Goal: Information Seeking & Learning: Find specific page/section

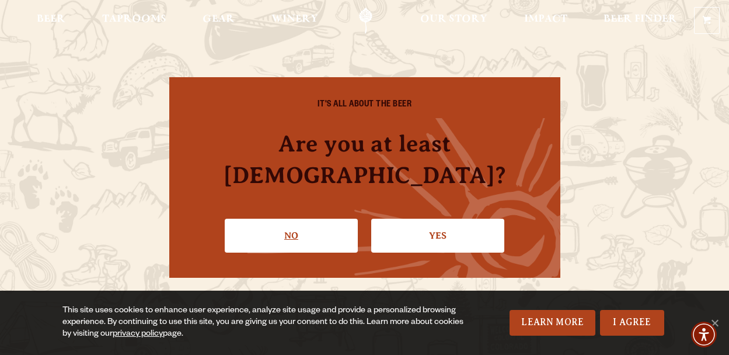
click at [284, 220] on link "No" at bounding box center [291, 235] width 133 height 34
click at [421, 220] on link "Yes" at bounding box center [437, 235] width 133 height 34
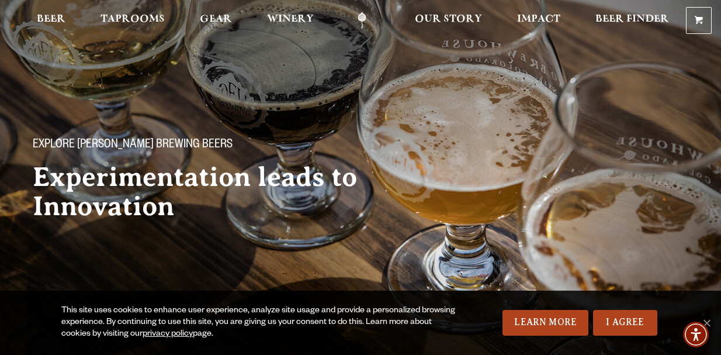
scroll to position [15, 0]
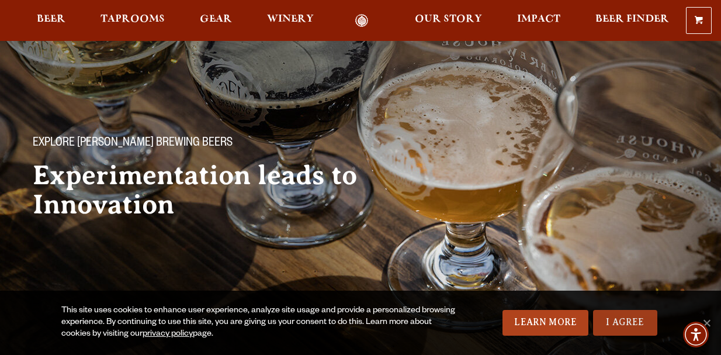
click at [609, 324] on link "I Agree" at bounding box center [625, 323] width 64 height 26
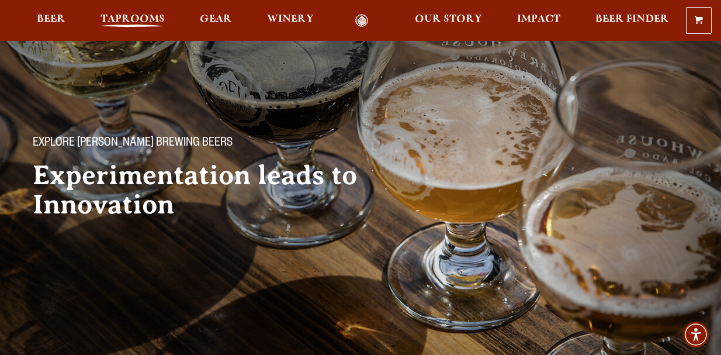
click at [141, 19] on span "Taprooms" at bounding box center [132, 19] width 64 height 9
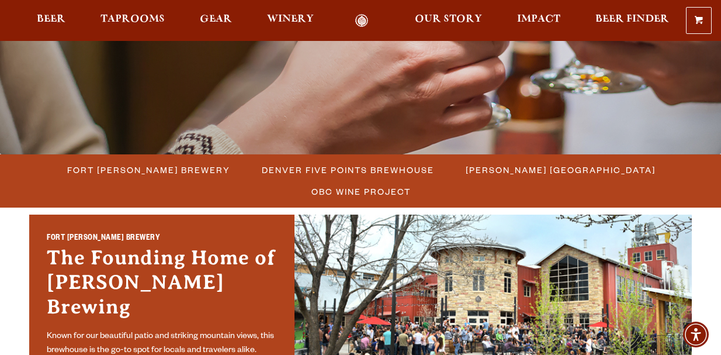
scroll to position [228, 0]
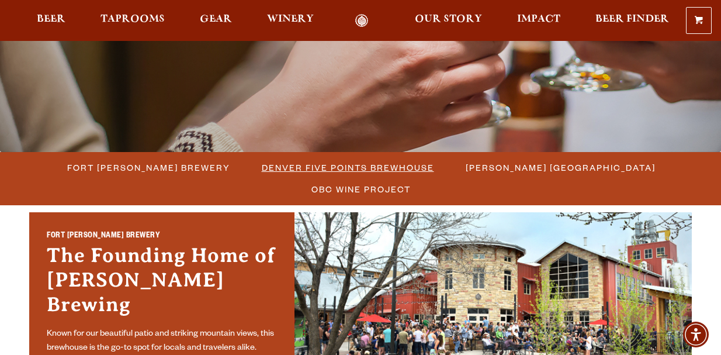
click at [314, 166] on span "Denver Five Points Brewhouse" at bounding box center [348, 167] width 172 height 17
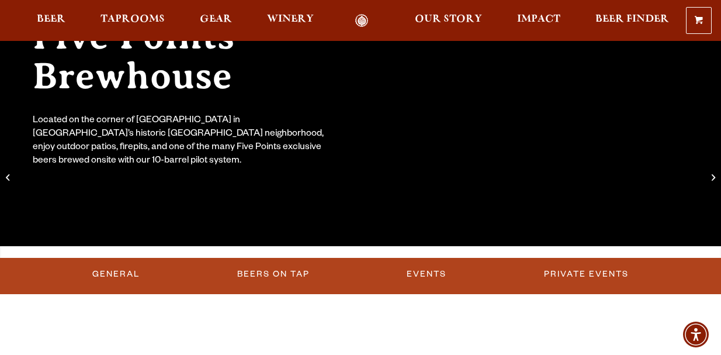
scroll to position [184, 0]
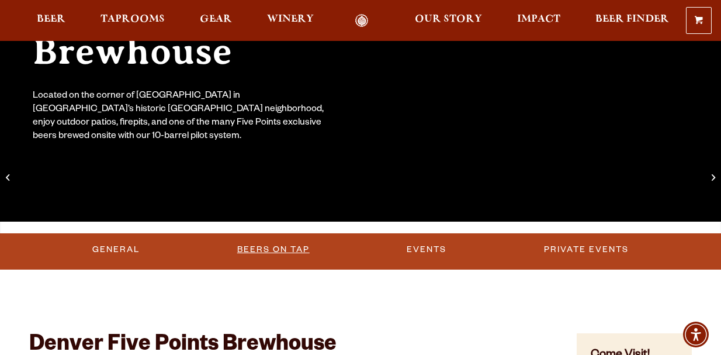
click at [272, 246] on link "Beers on Tap" at bounding box center [273, 249] width 82 height 27
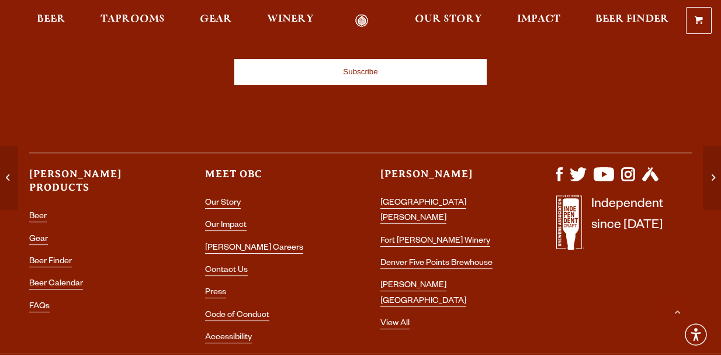
scroll to position [4019, 0]
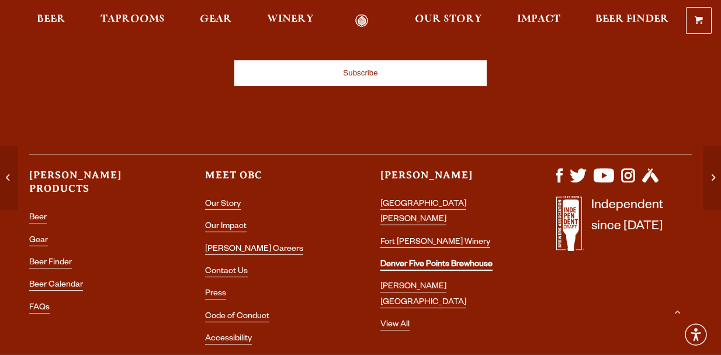
click at [410, 260] on link "Denver Five Points Brewhouse" at bounding box center [436, 265] width 112 height 11
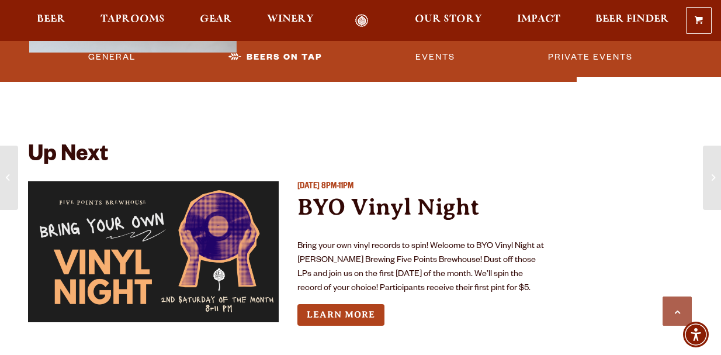
scroll to position [3201, 0]
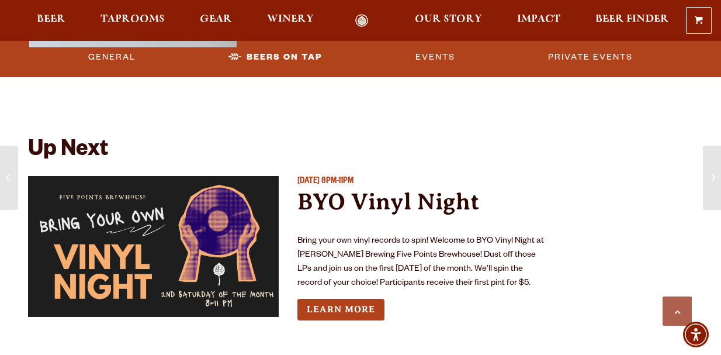
click at [301, 240] on p "Bring your own vinyl records to spin! Welcome to BYO Vinyl Night at [PERSON_NAM…" at bounding box center [422, 262] width 251 height 56
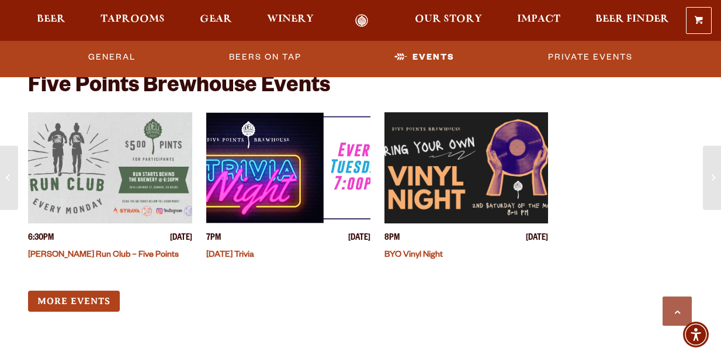
scroll to position [3499, 0]
